Goal: Check status

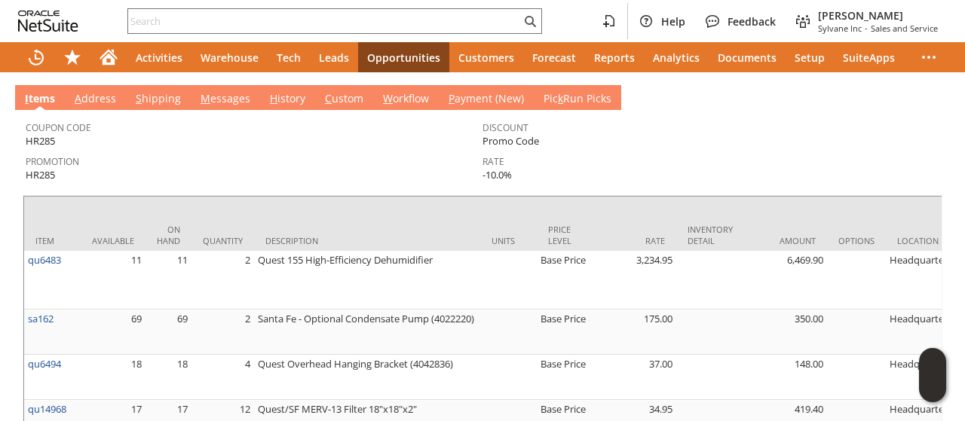
scroll to position [528, 0]
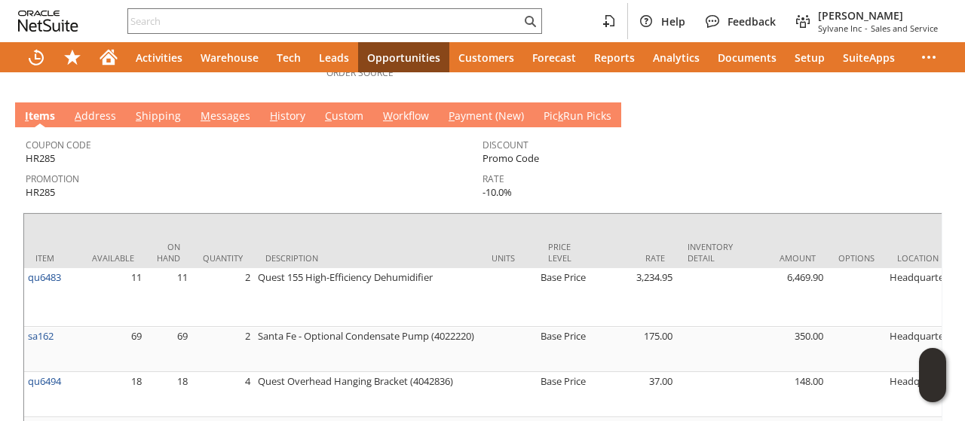
click at [289, 109] on link "H istory" at bounding box center [287, 117] width 43 height 17
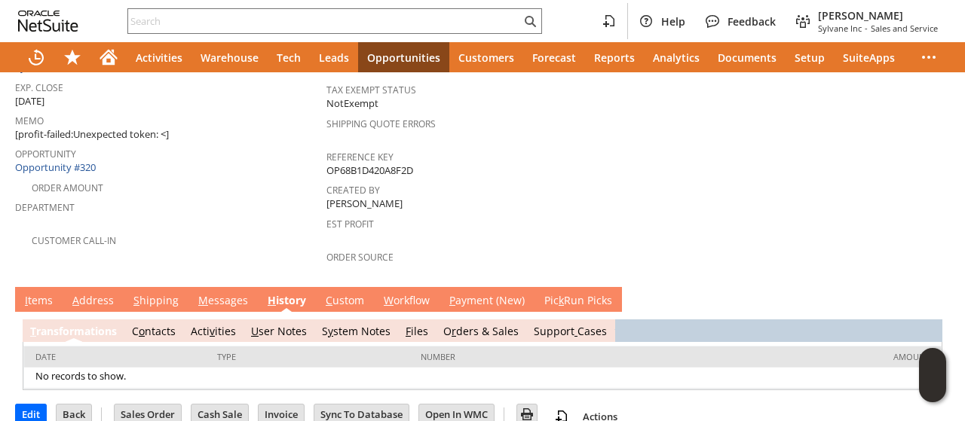
scroll to position [0, 0]
click at [338, 324] on link "S y stem Notes" at bounding box center [356, 331] width 69 height 14
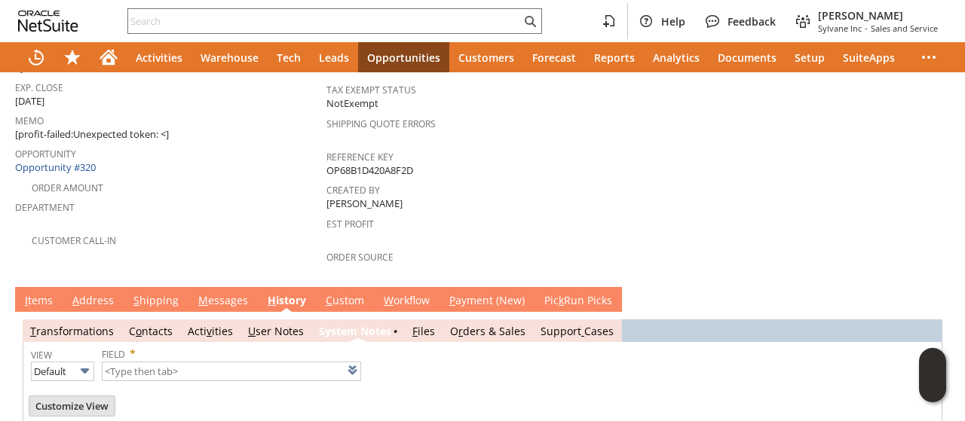
type input "1 to 25 of 50"
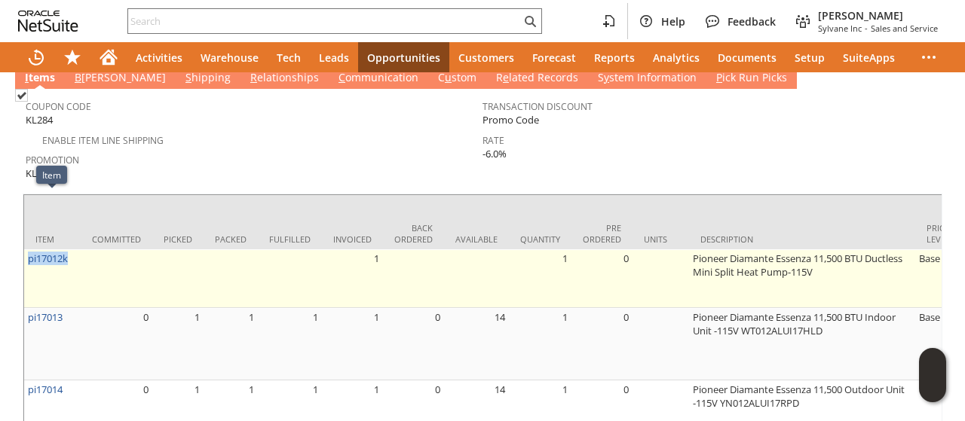
drag, startPoint x: 76, startPoint y: 202, endPoint x: 24, endPoint y: 210, distance: 52.6
click at [24, 250] on td "pi17012k" at bounding box center [52, 279] width 57 height 59
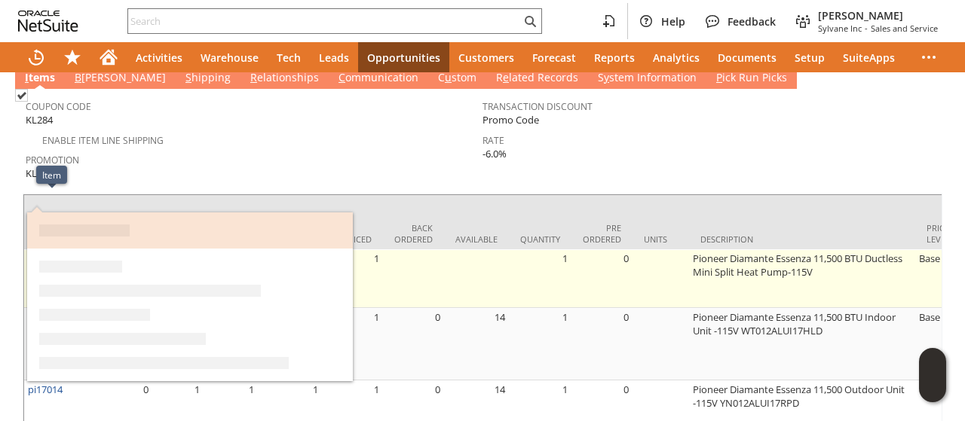
copy link "pi17012k"
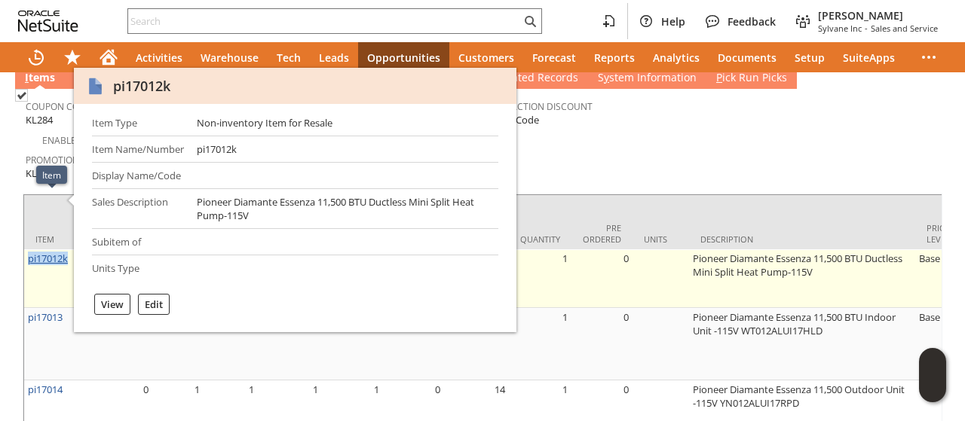
copy link "pi17012k"
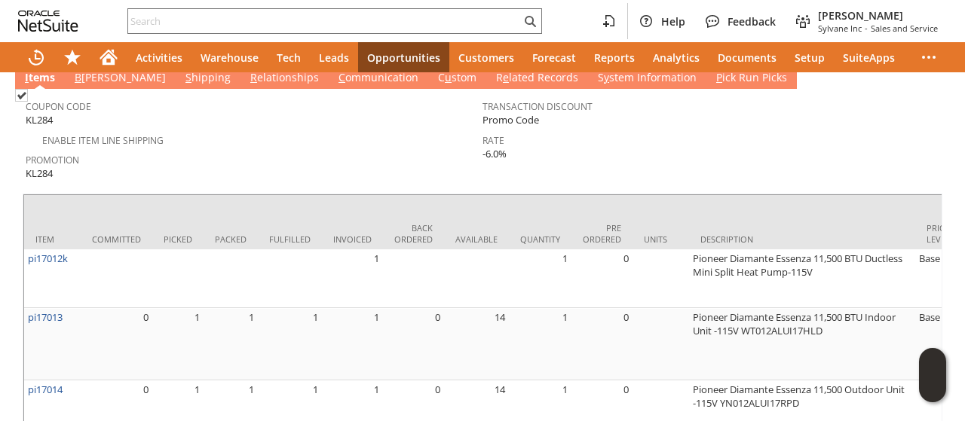
click at [663, 109] on td "Transaction Discount Promo Code Rate -6.0%" at bounding box center [710, 137] width 457 height 91
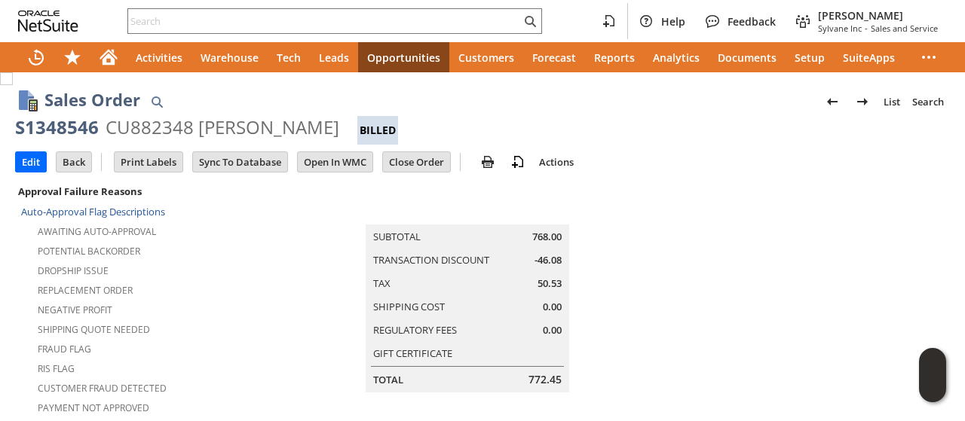
click at [748, 168] on div "Edit Back New Make Copy Print Print Picking Ticket" at bounding box center [482, 163] width 935 height 37
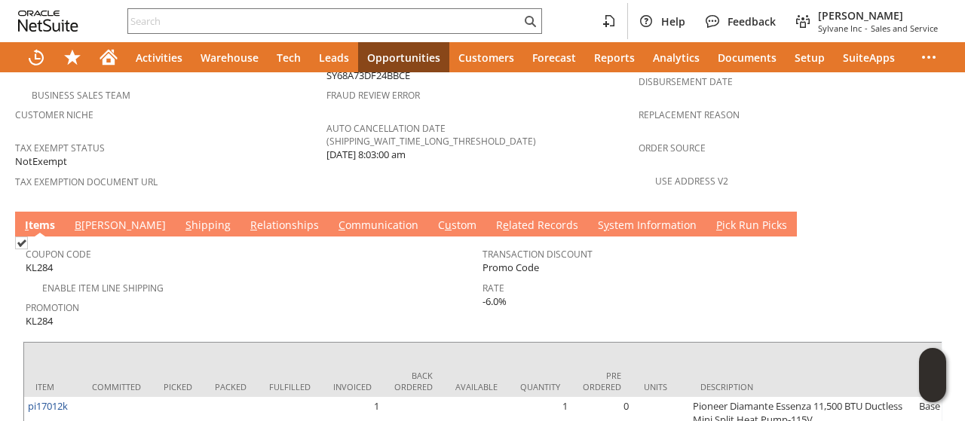
scroll to position [1055, 0]
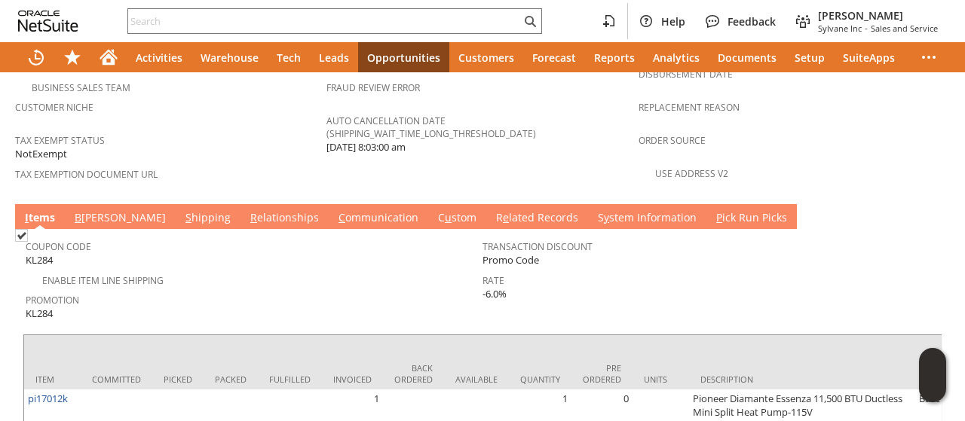
click at [335, 210] on link "C ommunication" at bounding box center [378, 218] width 87 height 17
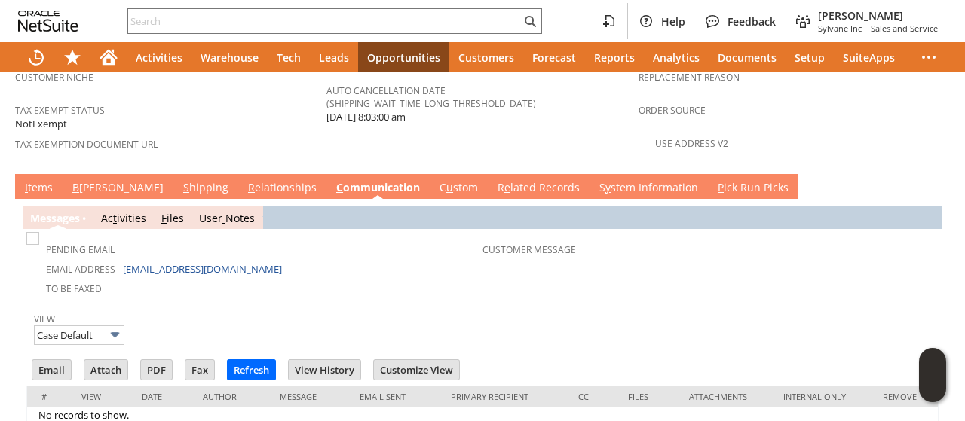
scroll to position [1093, 0]
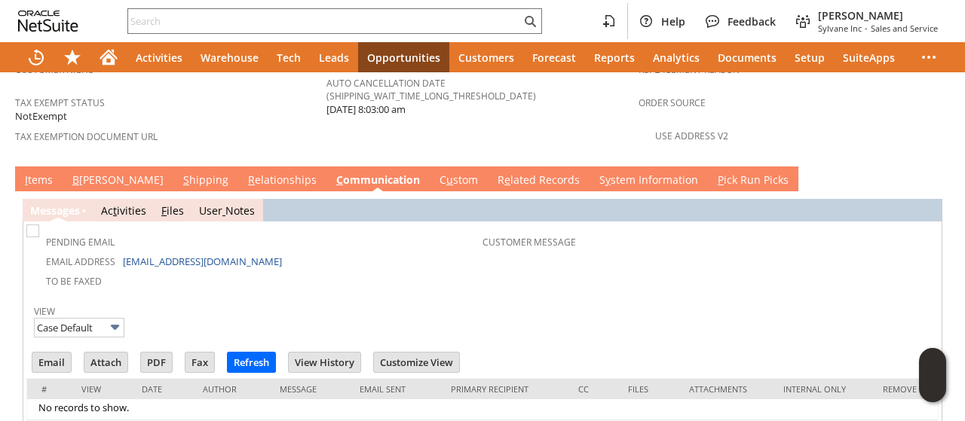
click at [84, 173] on link "B [PERSON_NAME]" at bounding box center [118, 181] width 99 height 17
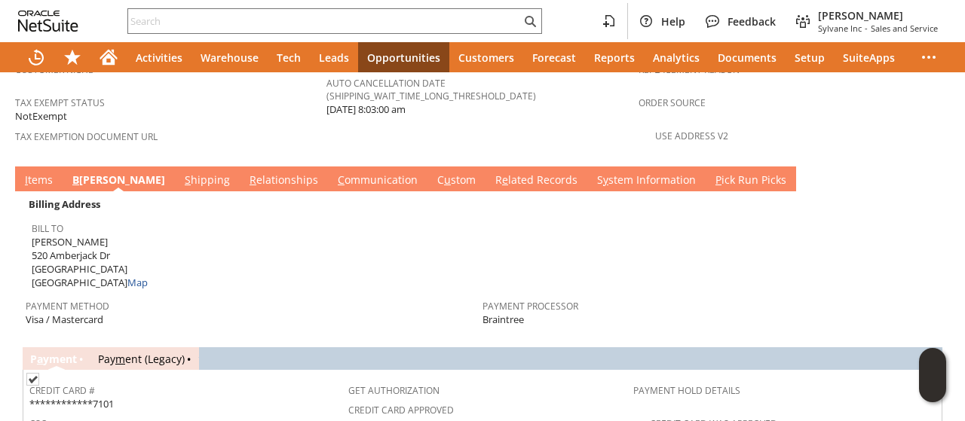
click at [34, 235] on span "[PERSON_NAME] [STREET_ADDRESS] Map" at bounding box center [90, 262] width 116 height 55
drag, startPoint x: 34, startPoint y: 202, endPoint x: 104, endPoint y: 204, distance: 70.1
click at [104, 235] on span "[PERSON_NAME] [STREET_ADDRESS] Map" at bounding box center [90, 262] width 116 height 55
copy span "520 Amberjack Dr"
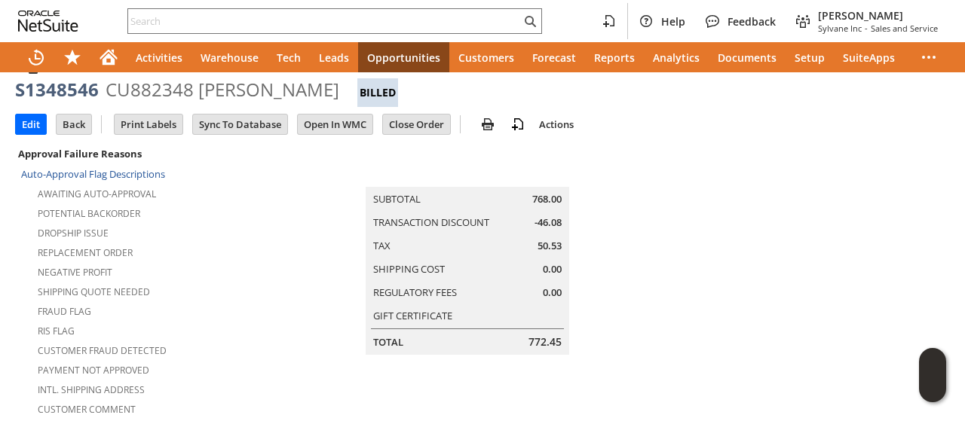
scroll to position [0, 0]
